Goal: Information Seeking & Learning: Learn about a topic

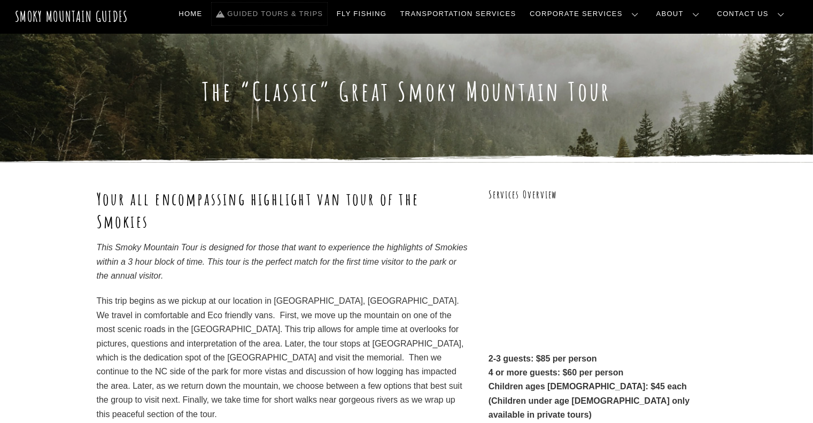
click at [327, 12] on link "Guided Tours & Trips" at bounding box center [269, 14] width 115 height 22
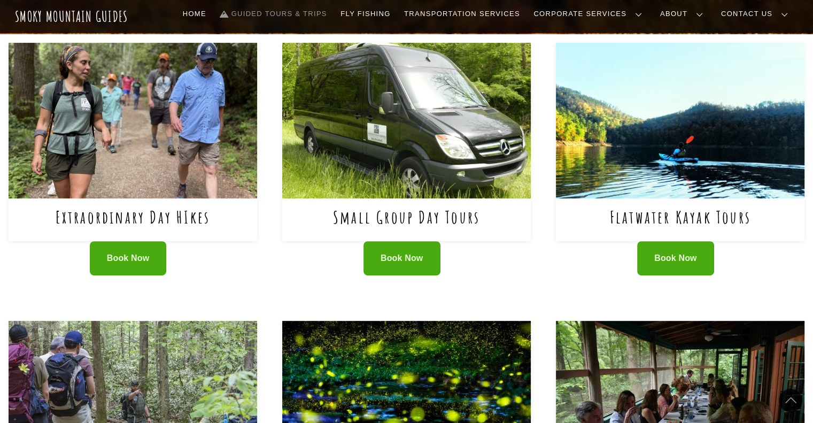
scroll to position [428, 0]
click at [396, 218] on link "Small Group Day Tours" at bounding box center [406, 217] width 147 height 22
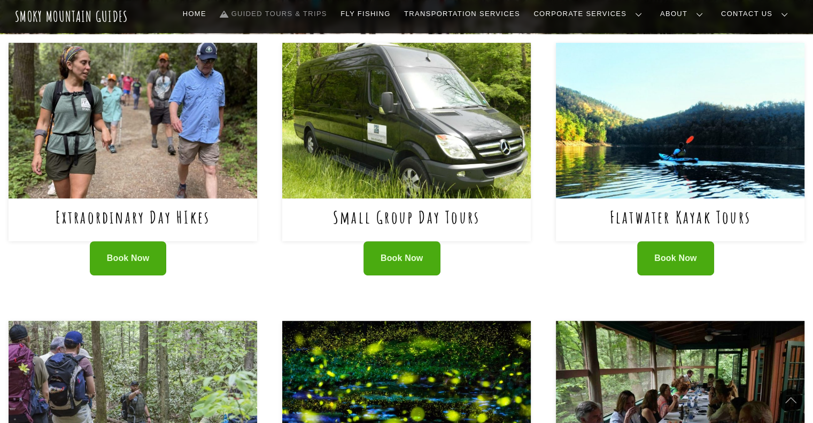
click at [0, 0] on link "Reservations, Forms, Trip Packets" at bounding box center [0, 0] width 0 height 0
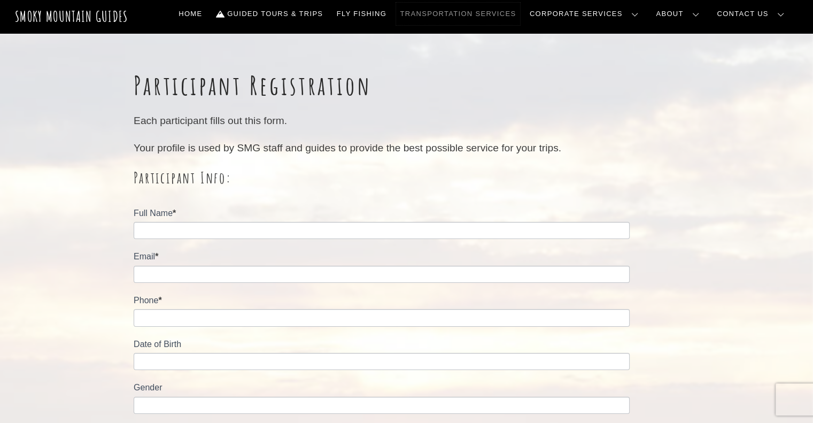
click at [520, 14] on link "Transportation Services" at bounding box center [458, 14] width 124 height 22
click at [0, 0] on link "Contact Us" at bounding box center [0, 0] width 0 height 0
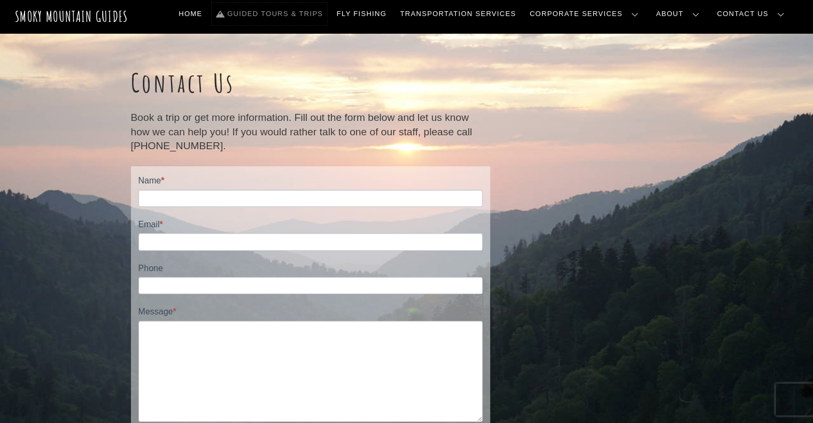
click at [327, 16] on link "Guided Tours & Trips" at bounding box center [269, 14] width 115 height 22
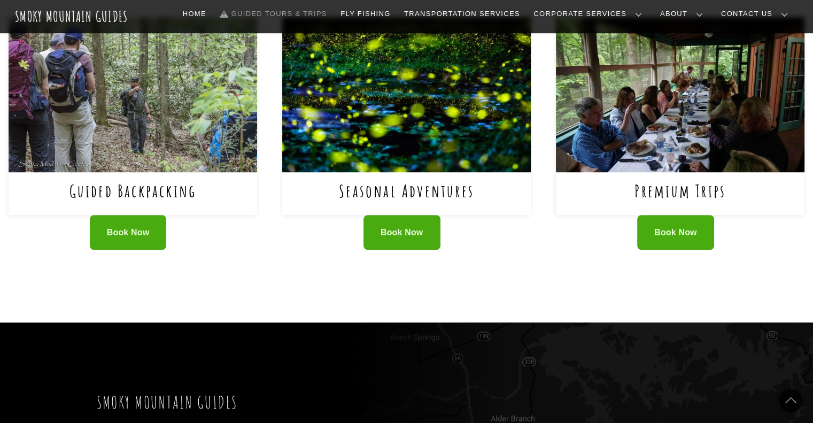
scroll to position [748, 0]
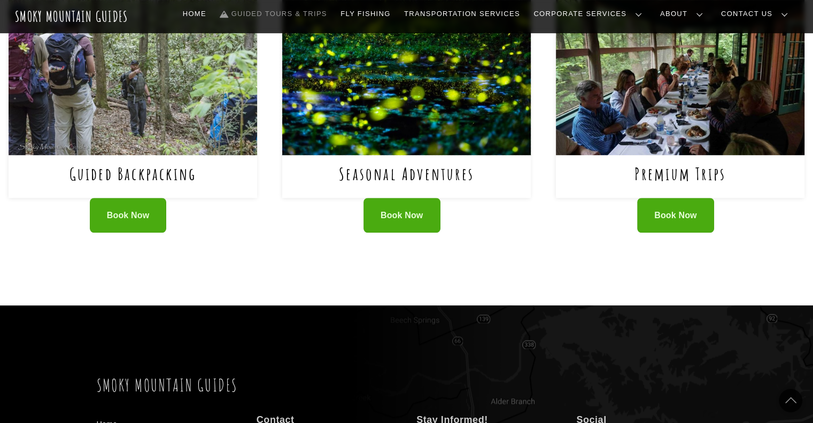
click at [421, 123] on img at bounding box center [406, 77] width 249 height 155
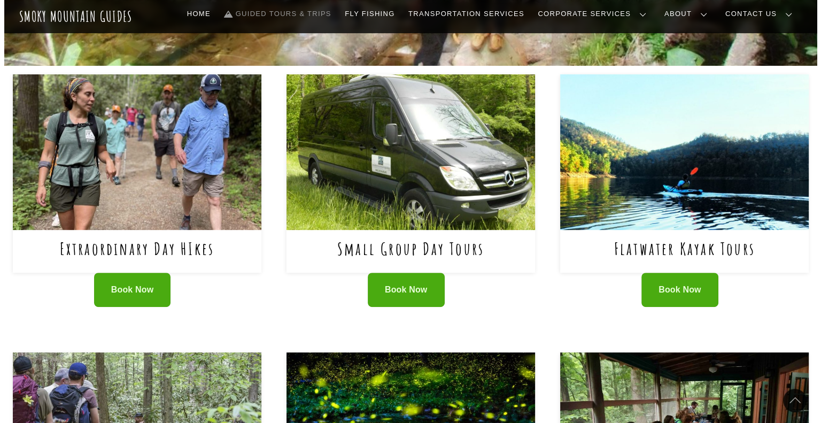
scroll to position [428, 0]
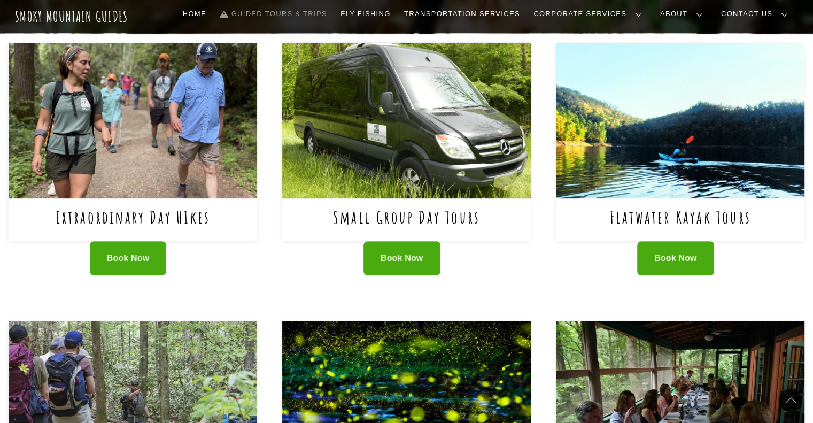
click at [433, 142] on img at bounding box center [406, 120] width 249 height 155
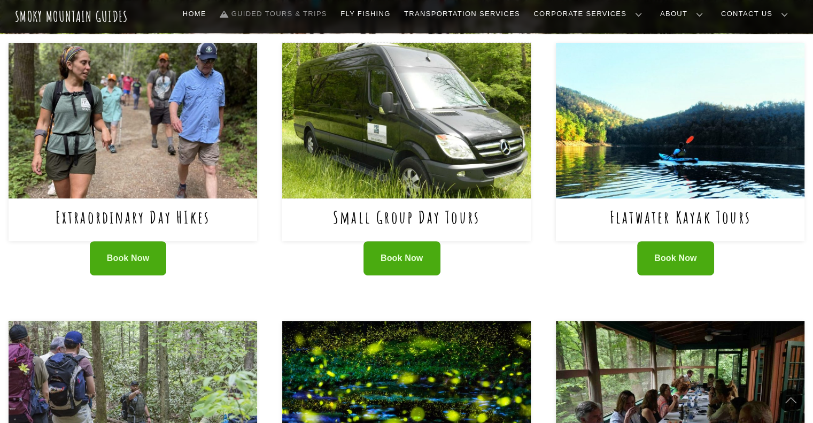
click at [378, 193] on img at bounding box center [406, 120] width 249 height 155
